Goal: Task Accomplishment & Management: Complete application form

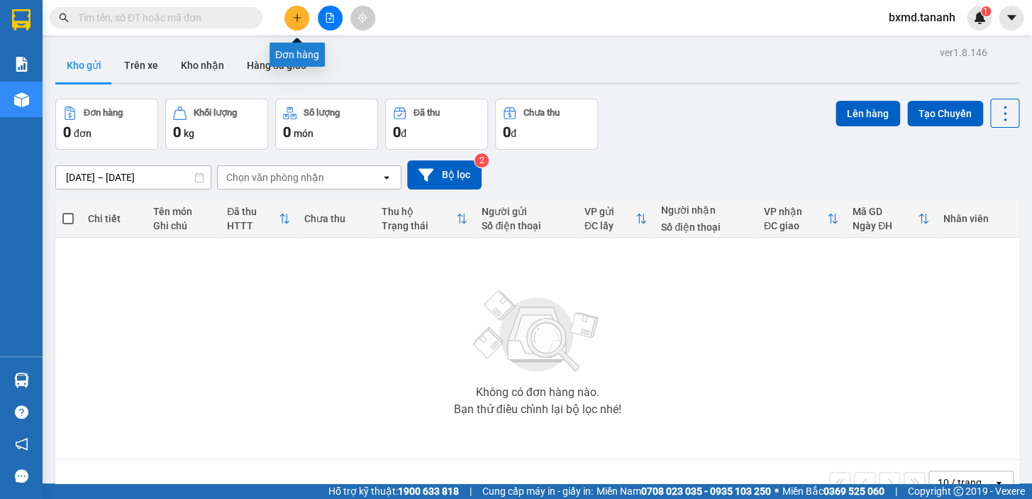
click at [287, 21] on button at bounding box center [297, 18] width 25 height 25
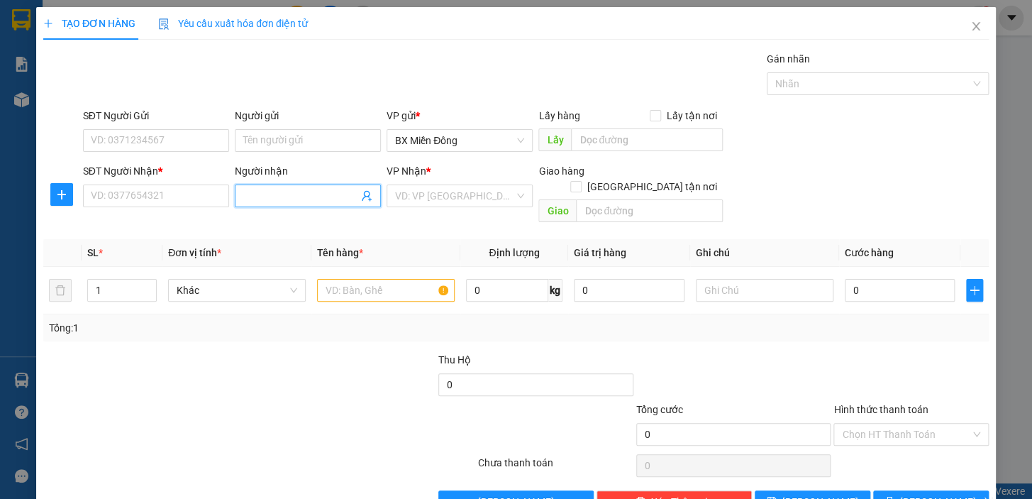
click at [277, 196] on input "Người nhận" at bounding box center [300, 196] width 115 height 16
type input "nam thành"
drag, startPoint x: 292, startPoint y: 202, endPoint x: 147, endPoint y: 222, distance: 146.1
click at [148, 221] on div "Transit Pickup Surcharge Ids Transit Deliver Surcharge Ids Transit Deliver Surc…" at bounding box center [516, 282] width 946 height 462
type input "NAM THÀNH"
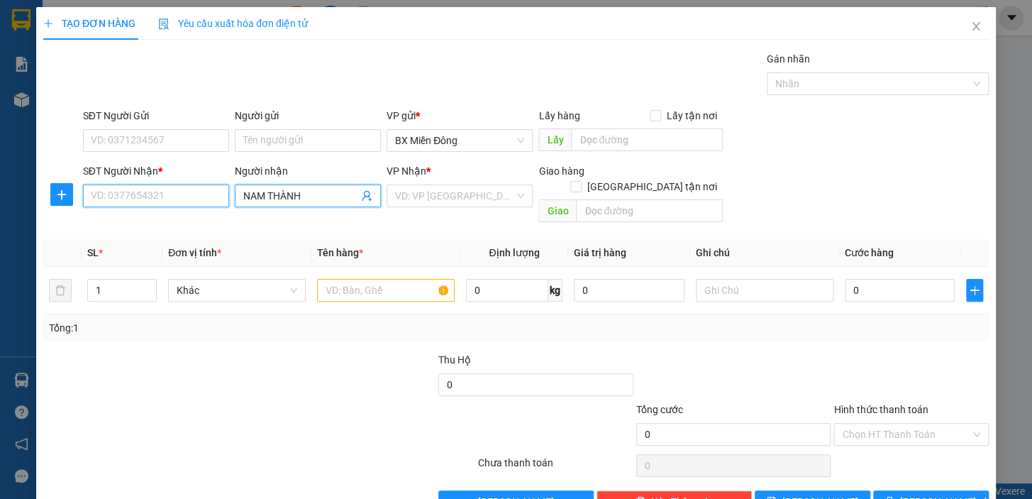
click at [211, 186] on input "SĐT Người Nhận *" at bounding box center [156, 195] width 146 height 23
click at [126, 202] on input "09660956" at bounding box center [156, 195] width 146 height 23
click at [124, 201] on input "09660956" at bounding box center [156, 195] width 146 height 23
click at [106, 206] on input "096609856" at bounding box center [156, 195] width 146 height 23
type input "0968609856"
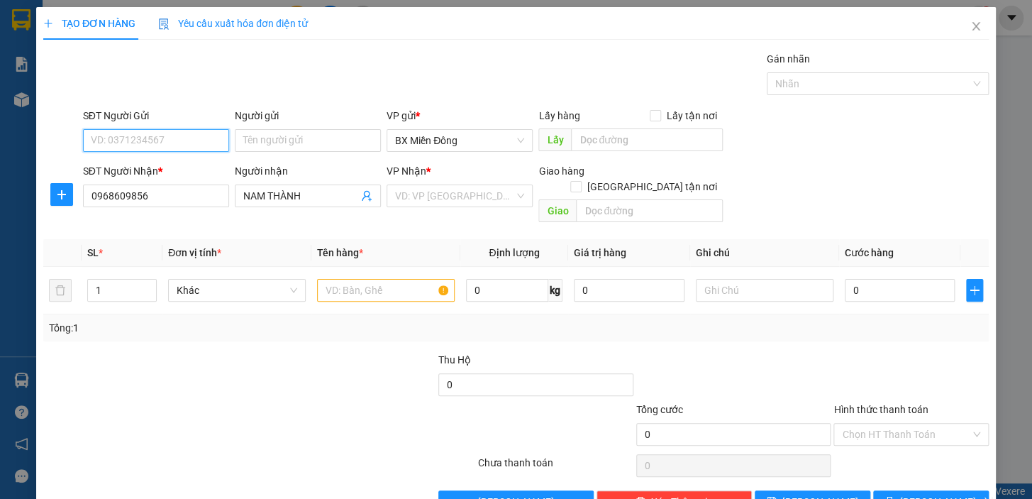
click at [141, 136] on input "SĐT Người Gửi" at bounding box center [156, 140] width 146 height 23
type input "0938251765"
click at [254, 133] on input "Người gửi" at bounding box center [308, 140] width 146 height 23
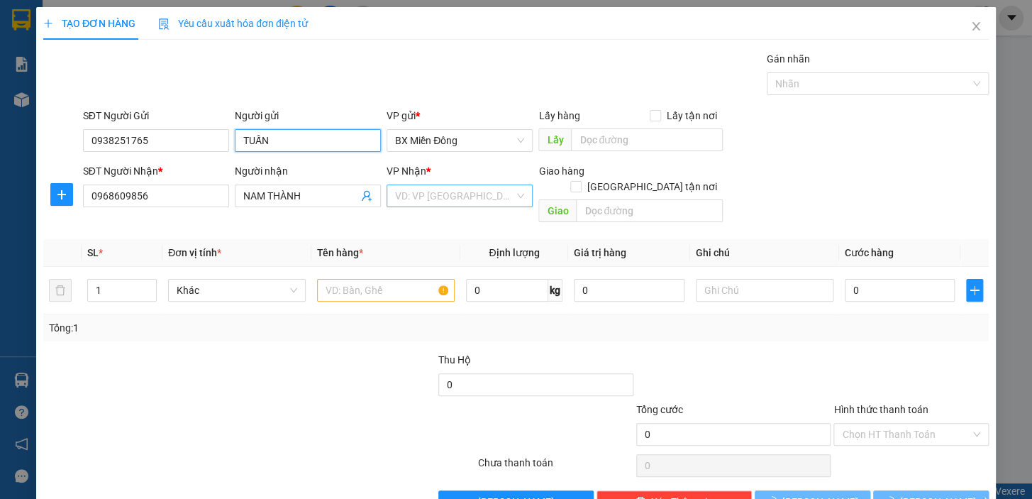
type input "TUẤN"
click at [454, 201] on input "search" at bounding box center [454, 195] width 119 height 21
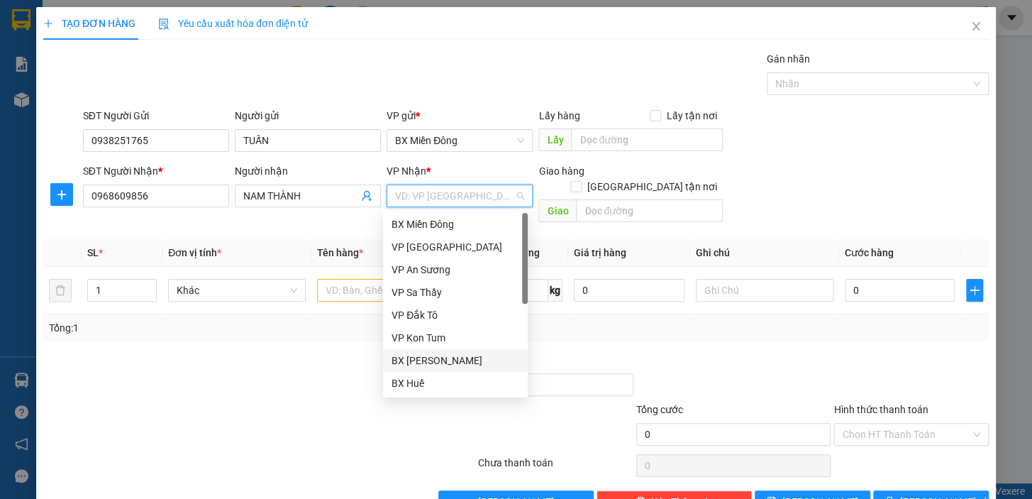
click at [448, 361] on div "BX [PERSON_NAME]" at bounding box center [456, 361] width 128 height 16
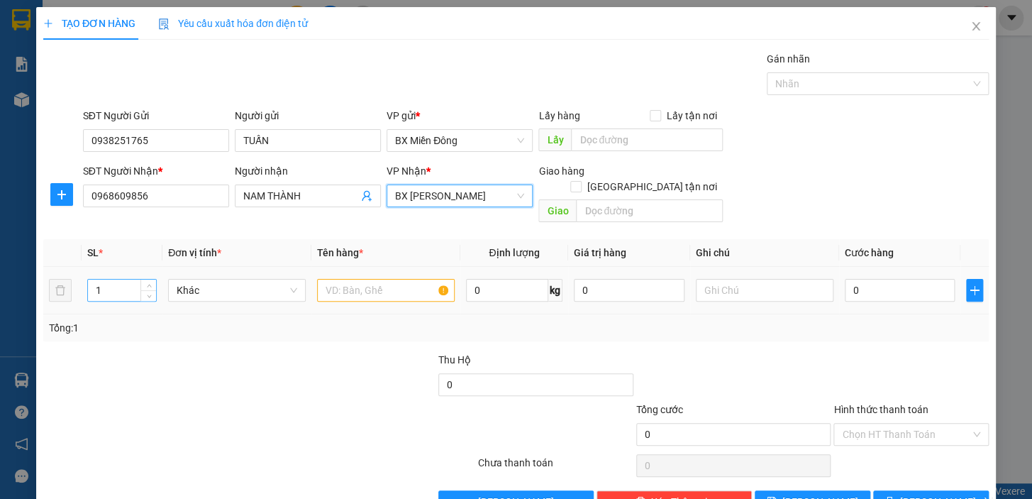
click at [121, 280] on input "1" at bounding box center [122, 290] width 68 height 21
type input "3"
type input "3 BÌ"
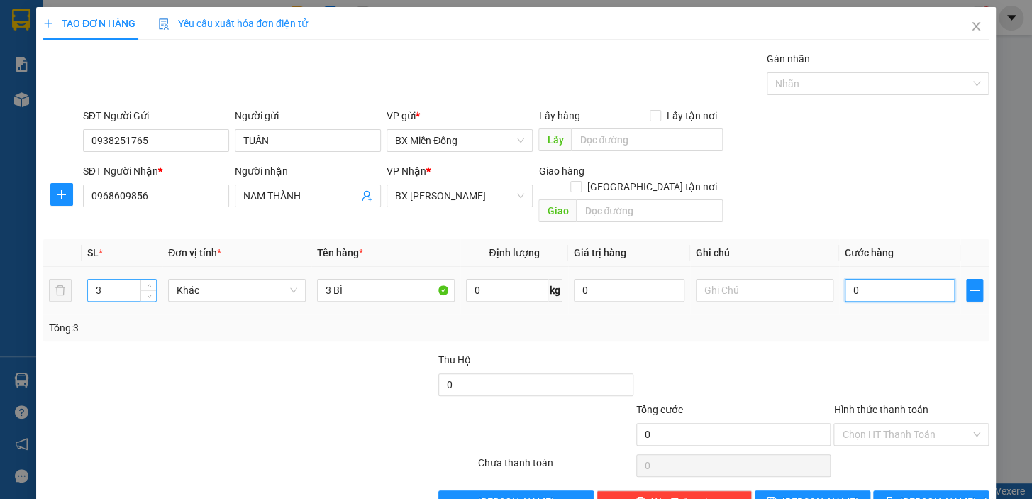
type input "1"
type input "15"
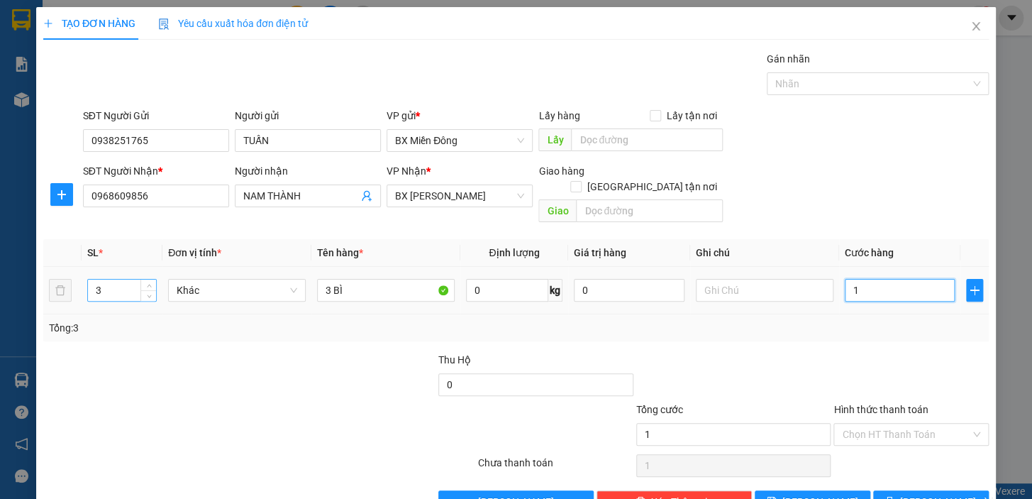
type input "15"
type input "150"
type input "150.000"
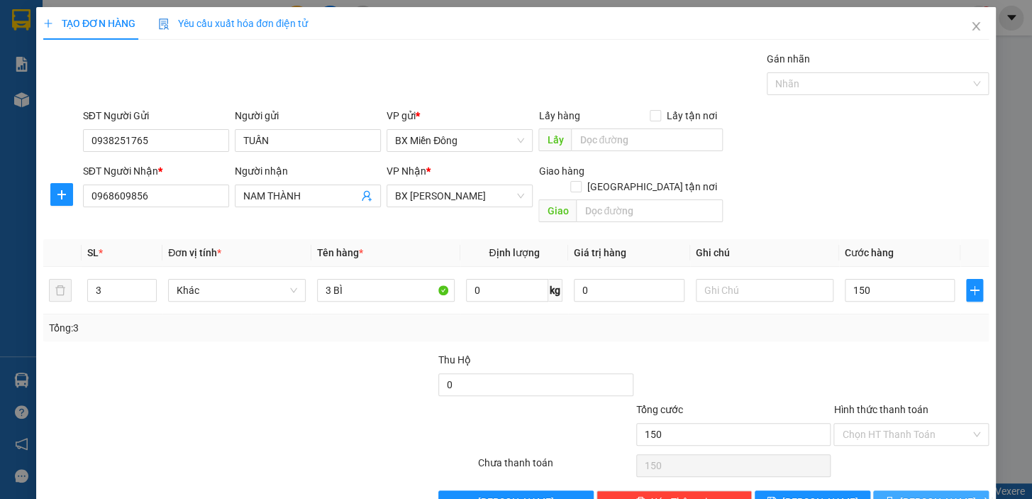
type input "150.000"
click at [919, 494] on span "[PERSON_NAME] và In" at bounding box center [949, 502] width 99 height 16
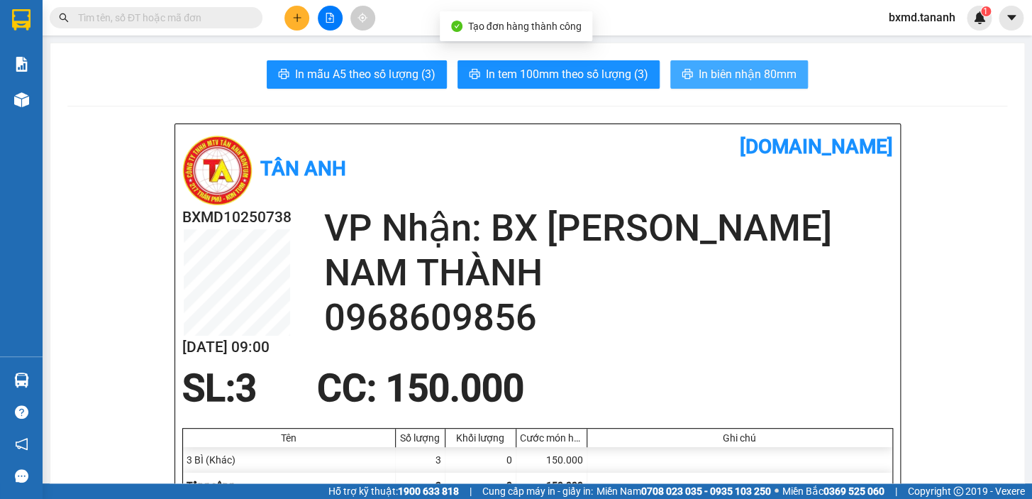
click at [730, 79] on span "In biên nhận 80mm" at bounding box center [748, 74] width 98 height 18
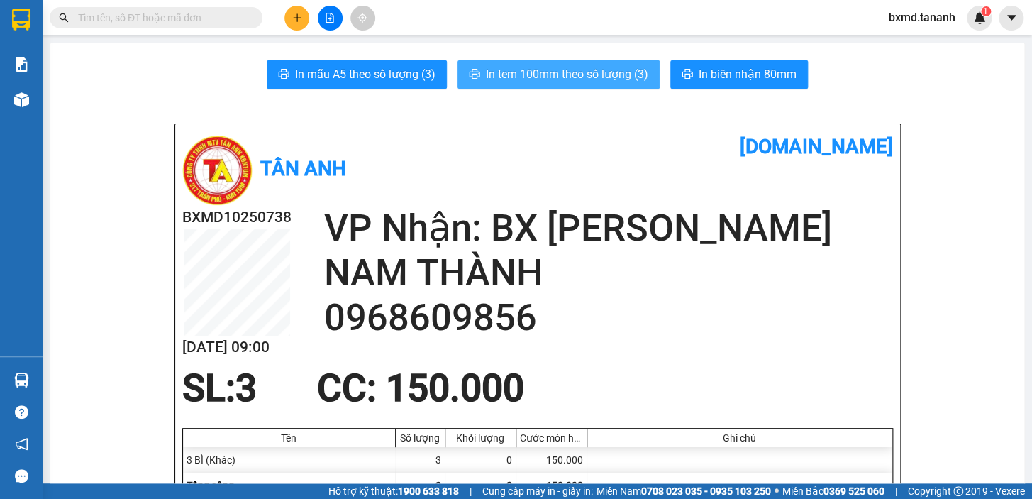
click at [607, 82] on span "In tem 100mm theo số lượng (3)" at bounding box center [567, 74] width 162 height 18
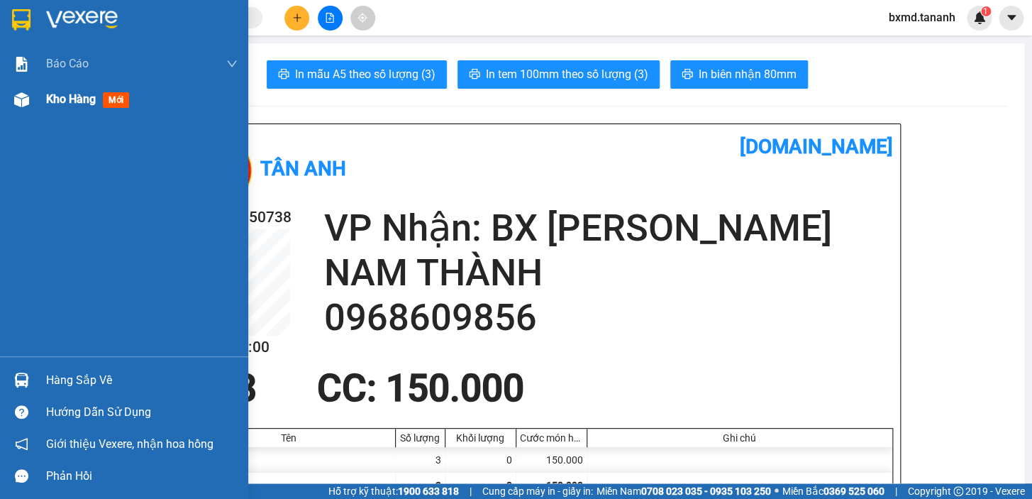
click at [33, 106] on div at bounding box center [21, 99] width 25 height 25
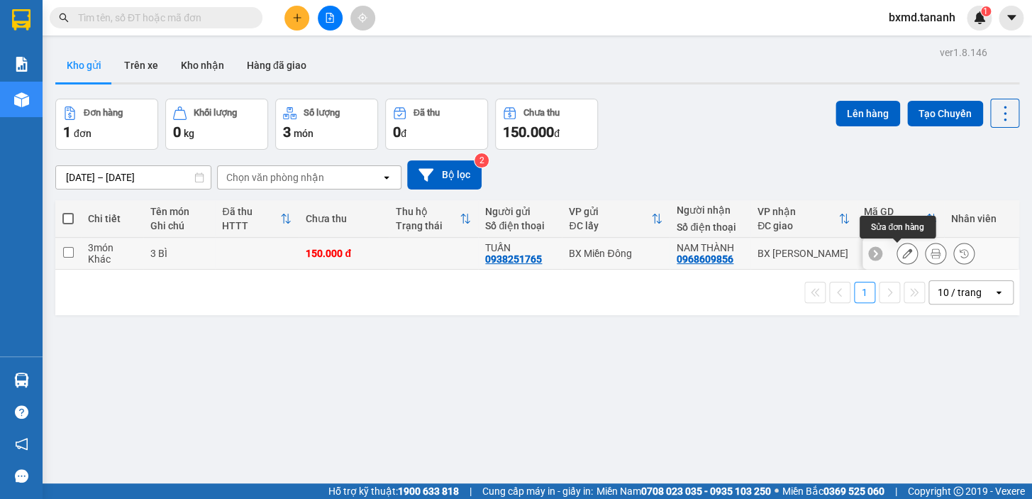
click at [903, 257] on icon at bounding box center [908, 253] width 10 height 10
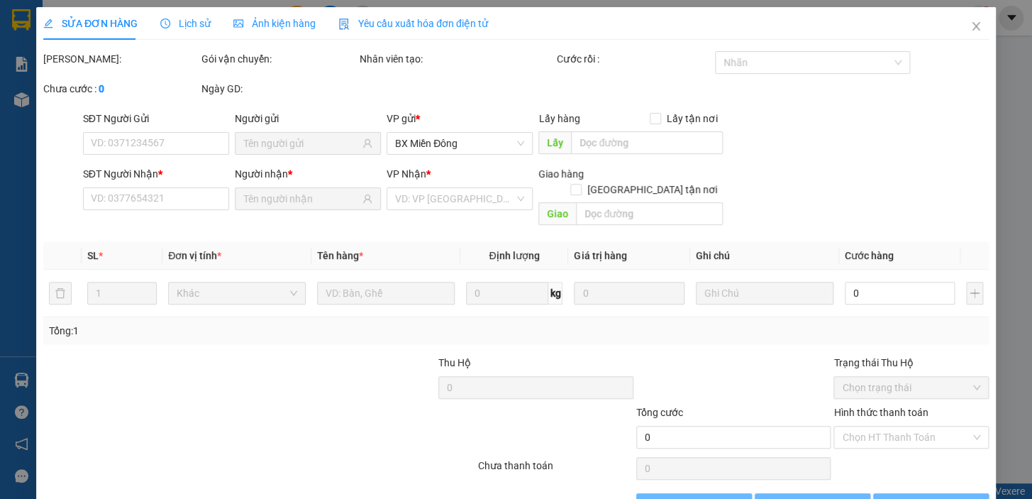
type input "0938251765"
type input "0968609856"
type input "150.000"
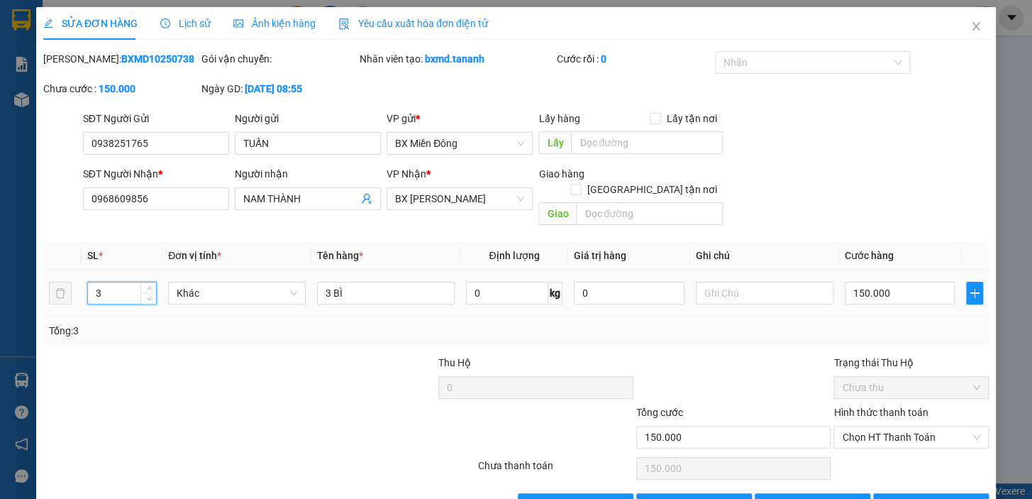
click at [110, 282] on input "3" at bounding box center [122, 292] width 68 height 21
type input "4"
type input "4 BÌ"
type input "2"
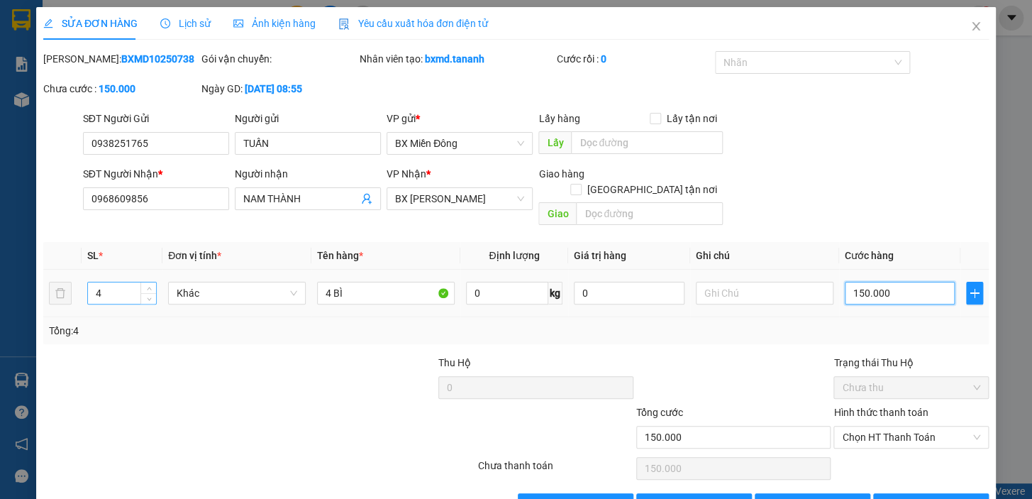
type input "2"
type input "20"
type input "200"
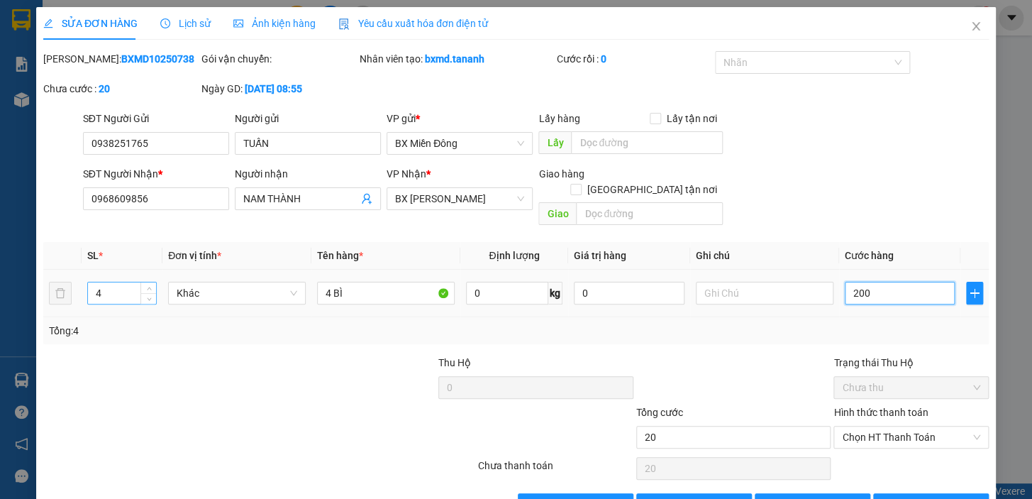
type input "200"
type input "200.000"
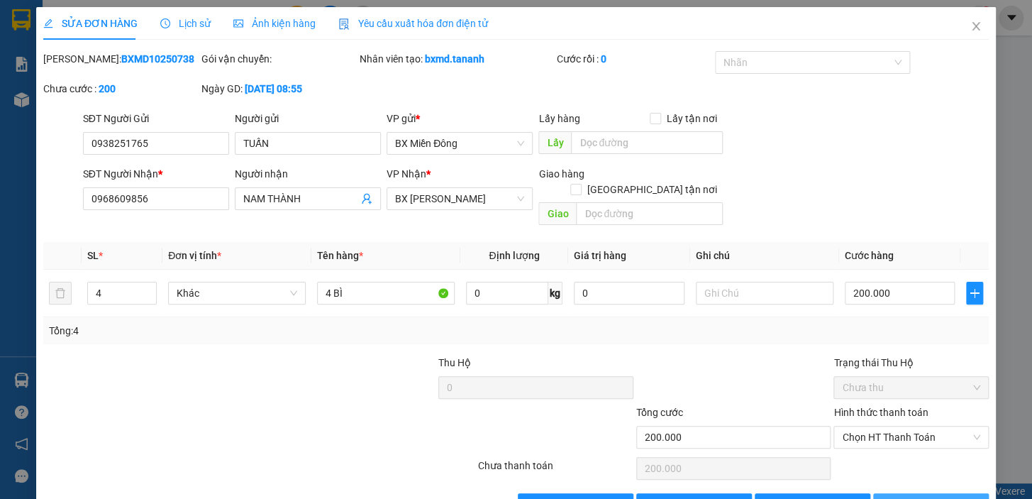
click at [936, 497] on span "[PERSON_NAME] và In" at bounding box center [949, 505] width 99 height 16
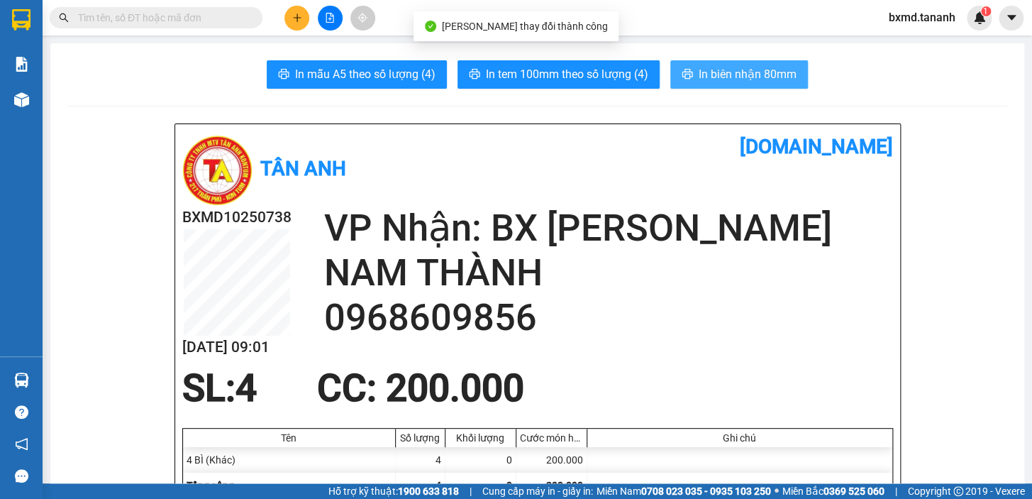
click at [683, 78] on icon "printer" at bounding box center [687, 73] width 11 height 11
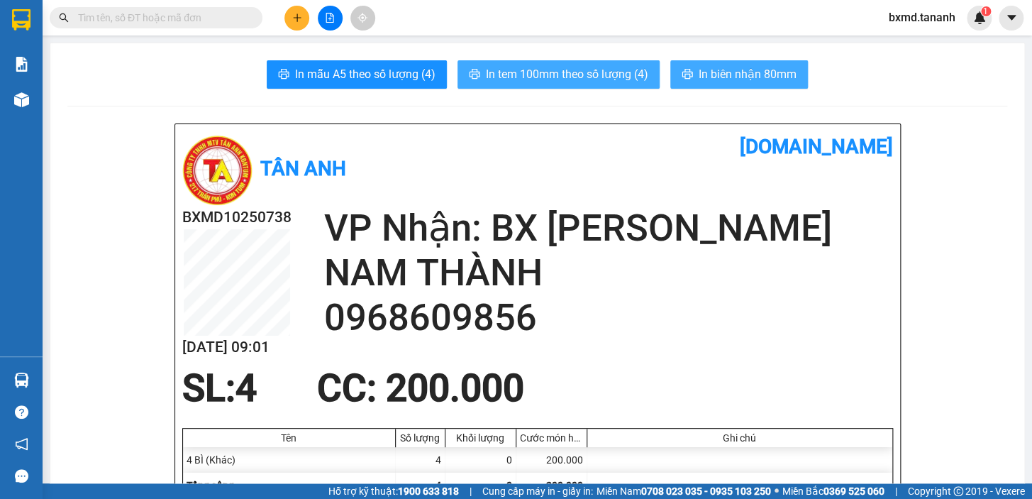
click at [615, 72] on span "In tem 100mm theo số lượng (4)" at bounding box center [567, 74] width 162 height 18
